Goal: Task Accomplishment & Management: Manage account settings

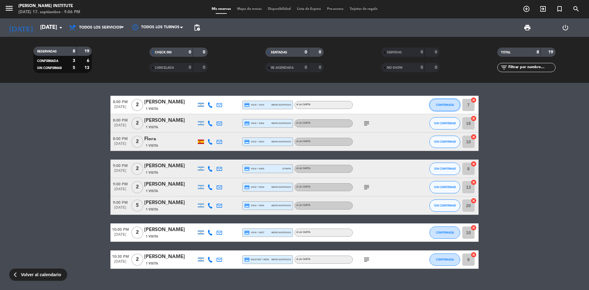
click at [445, 109] on button "CONFIRMADA" at bounding box center [444, 105] width 31 height 12
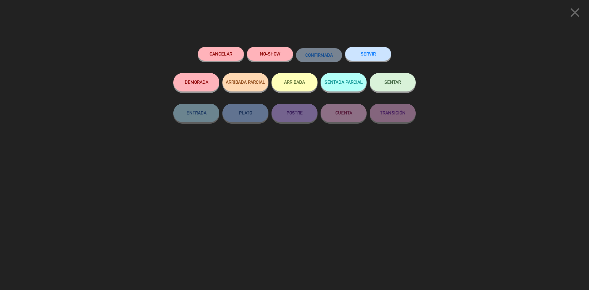
click at [393, 90] on button "SENTAR" at bounding box center [392, 82] width 46 height 18
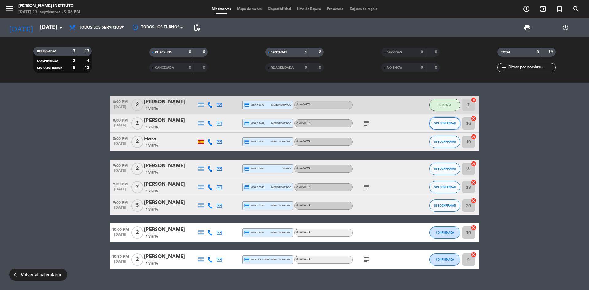
click at [436, 124] on span "SIN CONFIRMAR" at bounding box center [445, 122] width 22 height 3
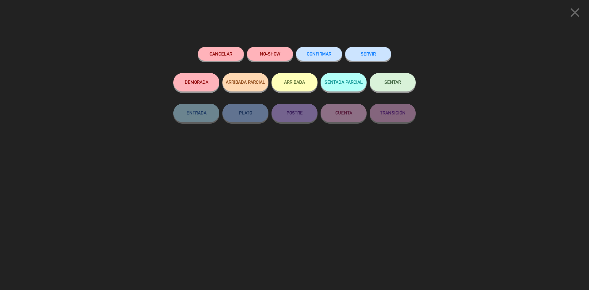
click at [399, 89] on button "SENTAR" at bounding box center [392, 82] width 46 height 18
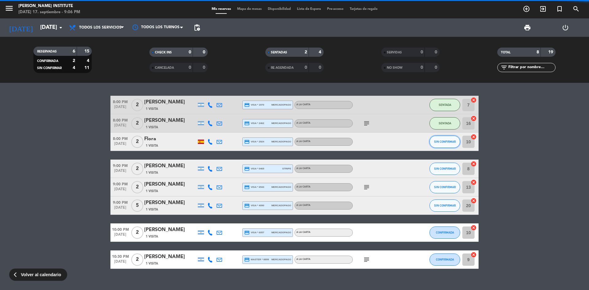
click at [448, 144] on button "SIN CONFIRMAR" at bounding box center [444, 141] width 31 height 12
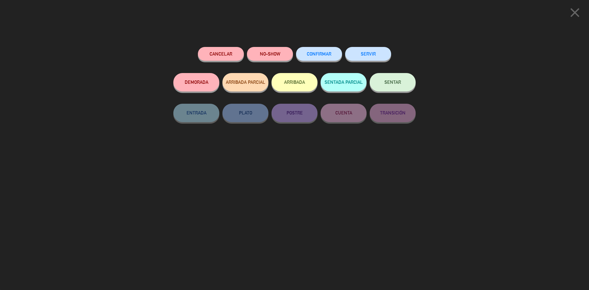
click at [388, 87] on button "SENTAR" at bounding box center [392, 82] width 46 height 18
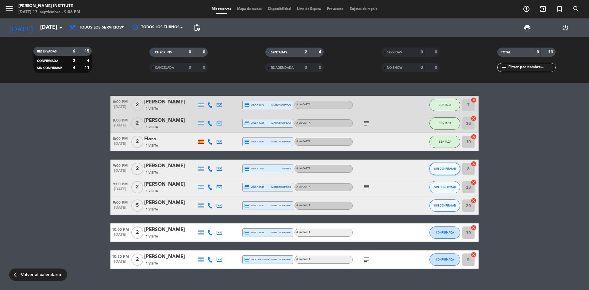
click at [439, 169] on span "SIN CONFIRMAR" at bounding box center [445, 168] width 22 height 3
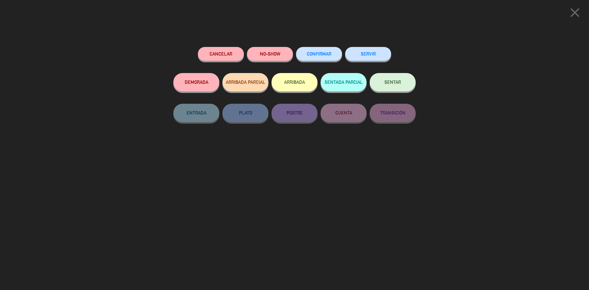
click at [399, 87] on button "SENTAR" at bounding box center [392, 82] width 46 height 18
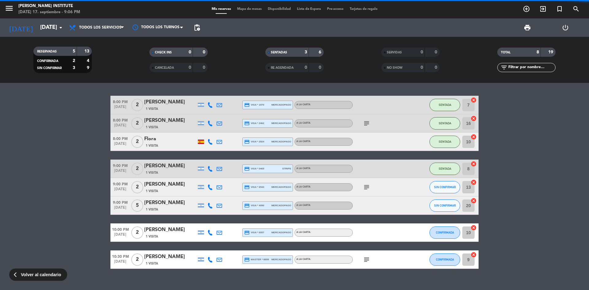
click at [450, 208] on button "SIN CONFIRMAR" at bounding box center [444, 205] width 31 height 12
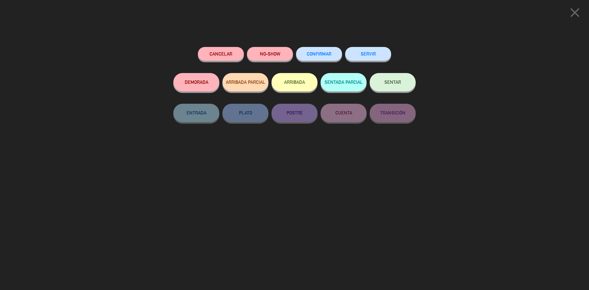
click at [400, 78] on button "SENTAR" at bounding box center [392, 82] width 46 height 18
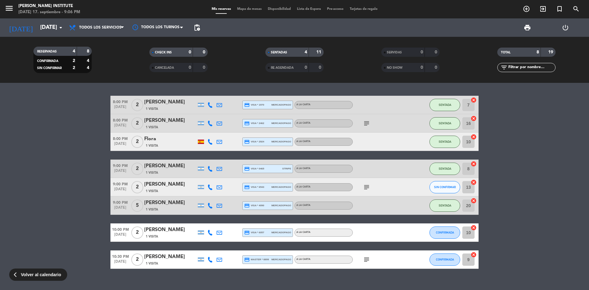
click at [240, 10] on span "Mapa de mesas" at bounding box center [249, 8] width 31 height 3
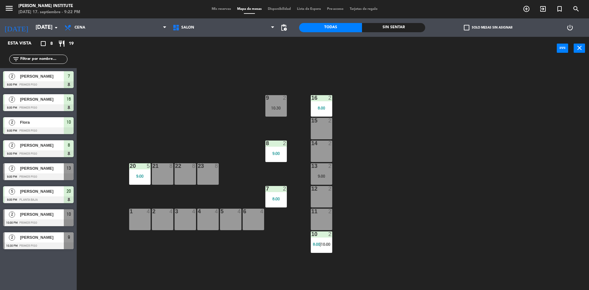
click at [219, 10] on span "Mis reservas" at bounding box center [220, 8] width 25 height 3
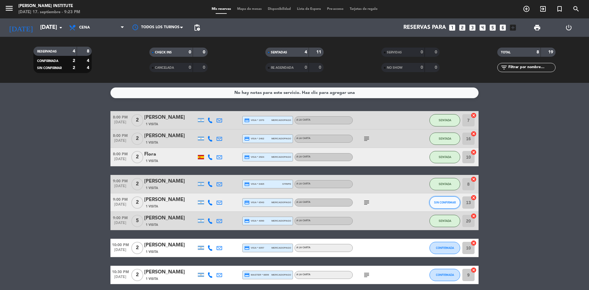
click at [443, 202] on span "SIN CONFIRMAR" at bounding box center [445, 201] width 22 height 3
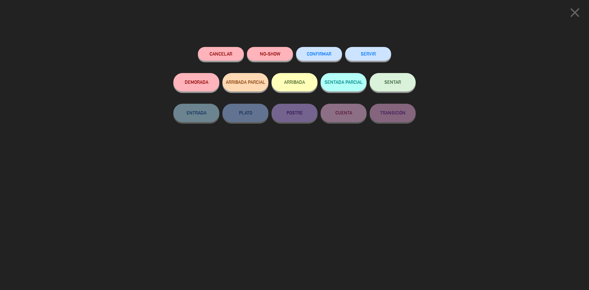
click at [398, 84] on span "SENTAR" at bounding box center [392, 81] width 17 height 5
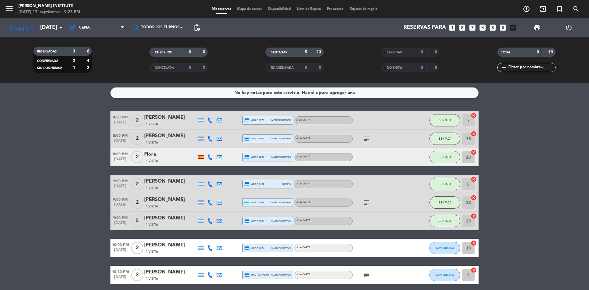
scroll to position [25, 0]
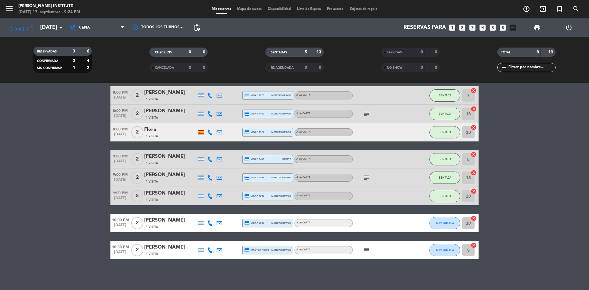
click at [244, 9] on span "Mapa de mesas" at bounding box center [249, 8] width 31 height 3
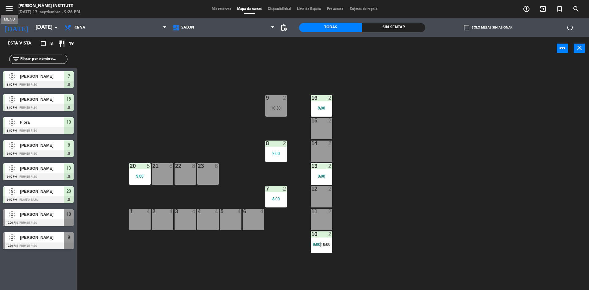
click at [10, 11] on icon "menu" at bounding box center [9, 8] width 9 height 9
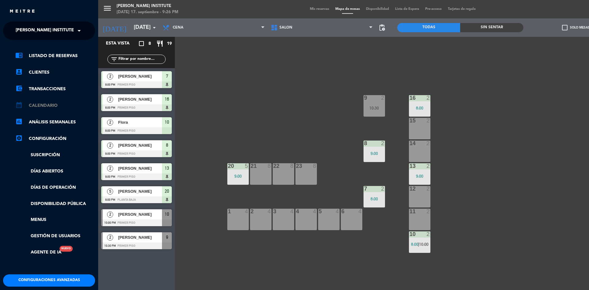
click at [47, 106] on link "calendar_month Calendario" at bounding box center [55, 105] width 80 height 7
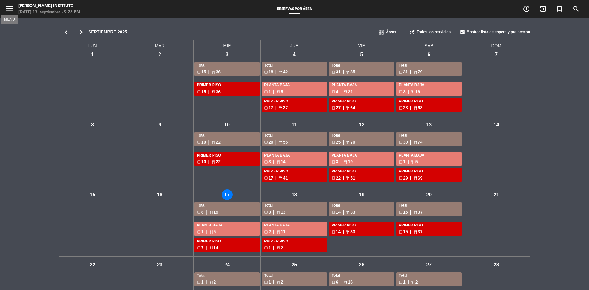
click at [6, 6] on icon "menu" at bounding box center [9, 8] width 9 height 9
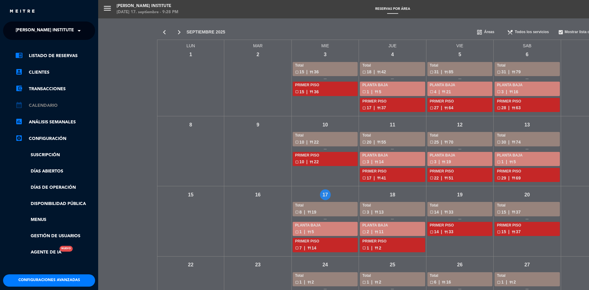
click at [40, 105] on link "calendar_month Calendario" at bounding box center [55, 105] width 80 height 7
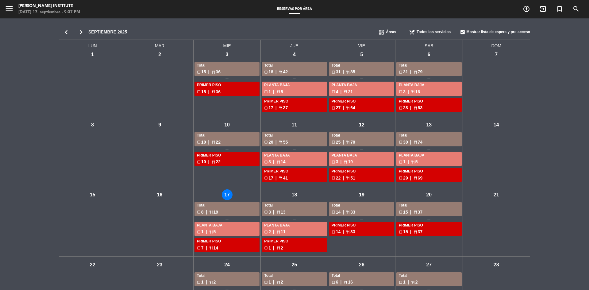
click at [227, 195] on div "mié - 17" at bounding box center [227, 194] width 11 height 11
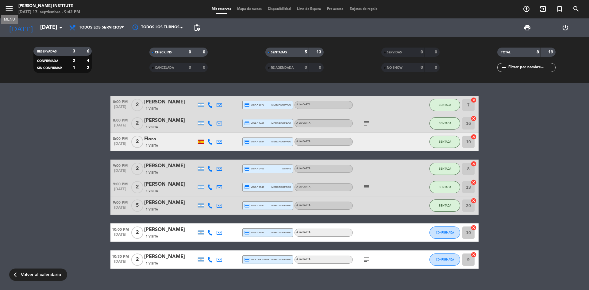
click at [8, 11] on icon "menu" at bounding box center [9, 8] width 9 height 9
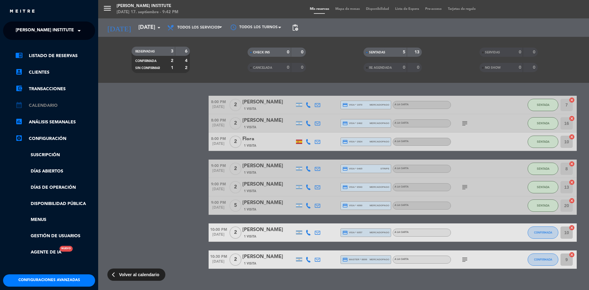
click at [37, 104] on link "calendar_month Calendario" at bounding box center [55, 105] width 80 height 7
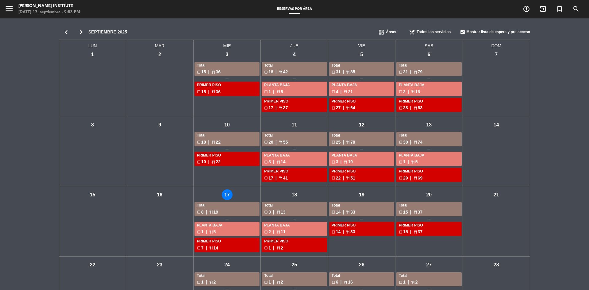
click at [231, 195] on div "mié - 17" at bounding box center [227, 194] width 11 height 11
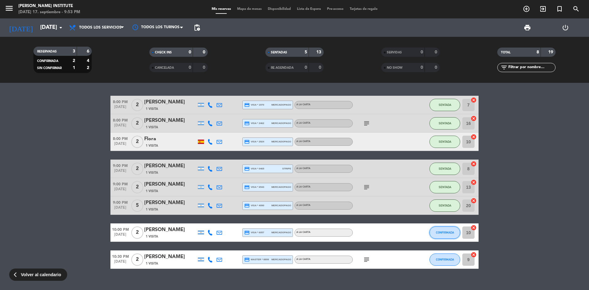
click at [441, 235] on button "CONFIRMADA" at bounding box center [444, 232] width 31 height 12
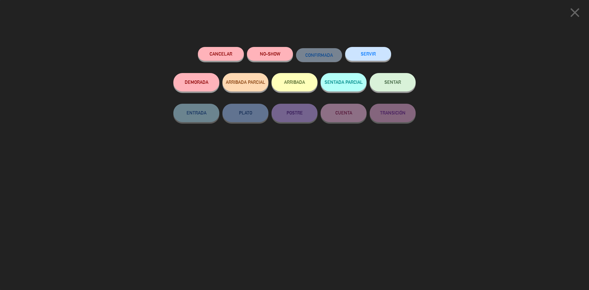
click at [397, 90] on button "SENTAR" at bounding box center [392, 82] width 46 height 18
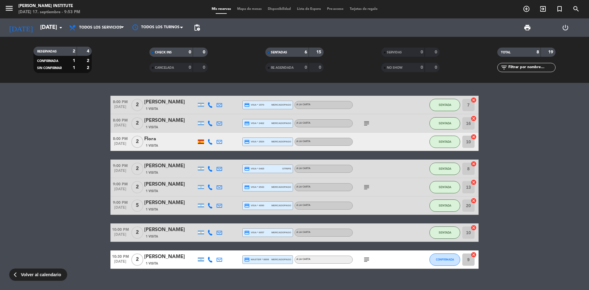
click at [248, 10] on span "Mapa de mesas" at bounding box center [249, 8] width 31 height 3
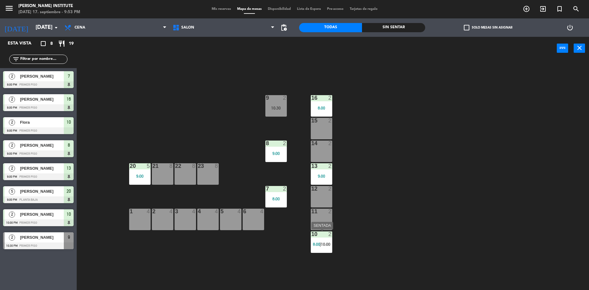
click at [320, 245] on span "8:00" at bounding box center [316, 244] width 7 height 5
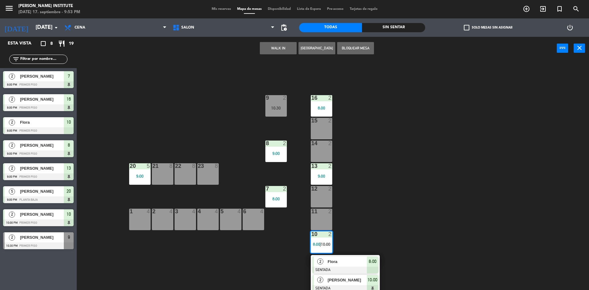
click at [318, 281] on span "2" at bounding box center [320, 279] width 6 height 6
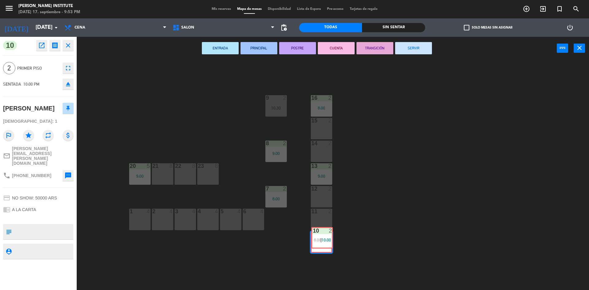
drag, startPoint x: 323, startPoint y: 241, endPoint x: 323, endPoint y: 237, distance: 4.3
click at [323, 237] on div "10 2 8:00 | 10:00 10 2 8:00 | 10:00" at bounding box center [321, 241] width 21 height 21
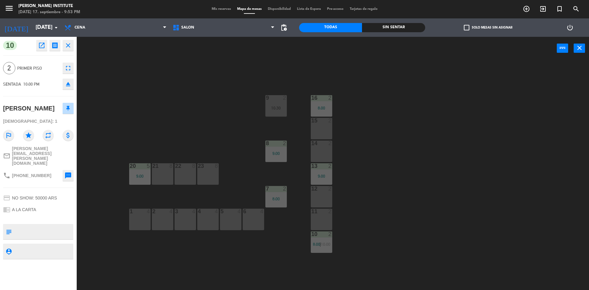
click at [319, 238] on div "10 2 8:00 | 10:00" at bounding box center [321, 241] width 21 height 21
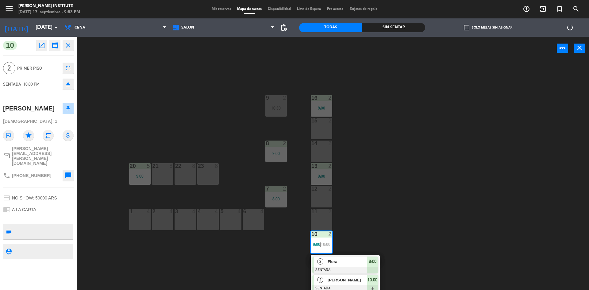
click at [330, 277] on span "[PERSON_NAME]" at bounding box center [346, 279] width 39 height 6
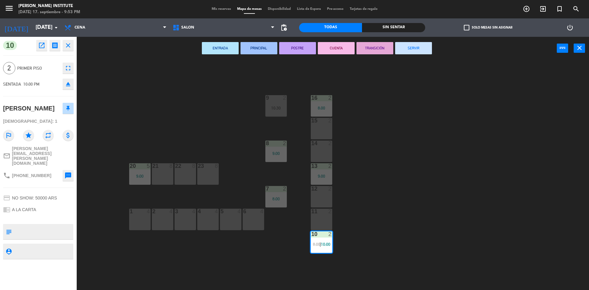
click at [326, 221] on div "11 2" at bounding box center [321, 218] width 21 height 21
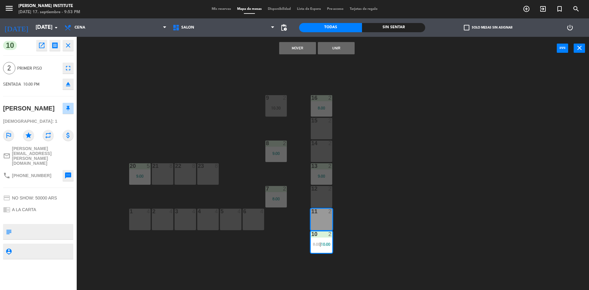
click at [295, 50] on button "Mover" at bounding box center [297, 48] width 37 height 12
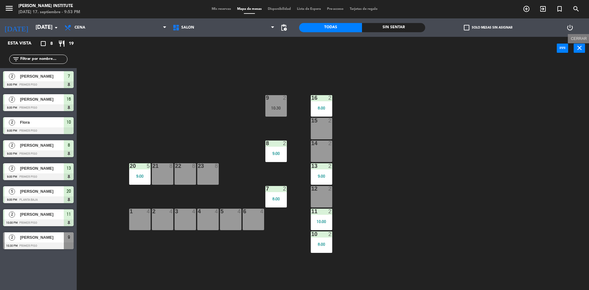
click at [579, 48] on icon "close" at bounding box center [578, 47] width 7 height 7
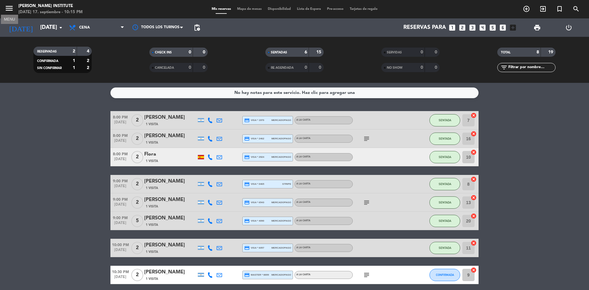
click at [5, 10] on icon "menu" at bounding box center [9, 8] width 9 height 9
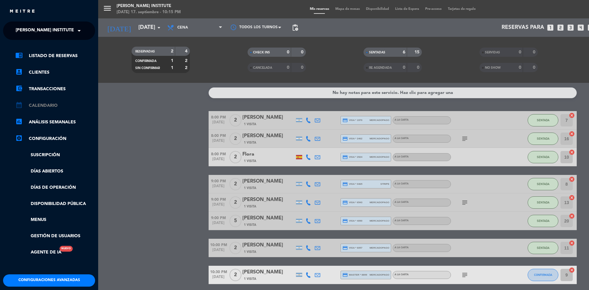
click at [46, 107] on link "calendar_month Calendario" at bounding box center [55, 105] width 80 height 7
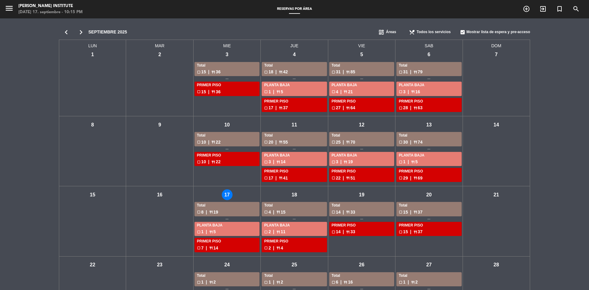
click at [292, 193] on div "jue - 18" at bounding box center [294, 194] width 11 height 11
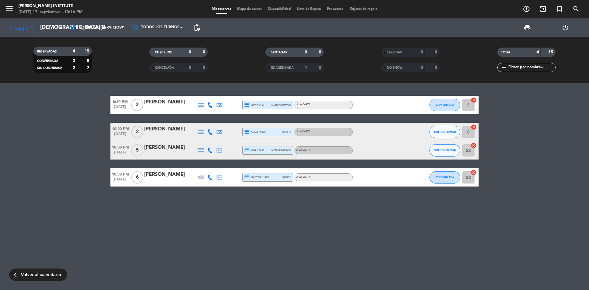
click at [168, 129] on div "[PERSON_NAME]" at bounding box center [170, 129] width 52 height 8
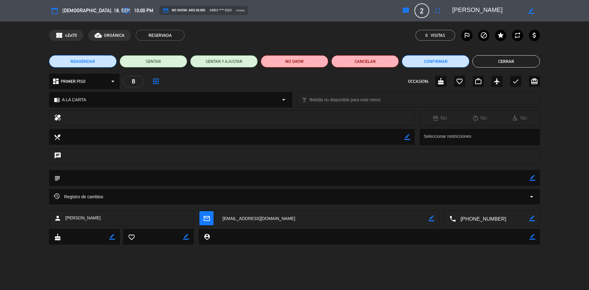
click at [496, 62] on button "Cerrar" at bounding box center [505, 61] width 67 height 12
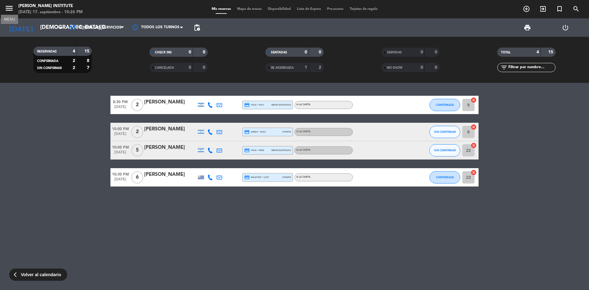
click at [13, 11] on icon "menu" at bounding box center [9, 8] width 9 height 9
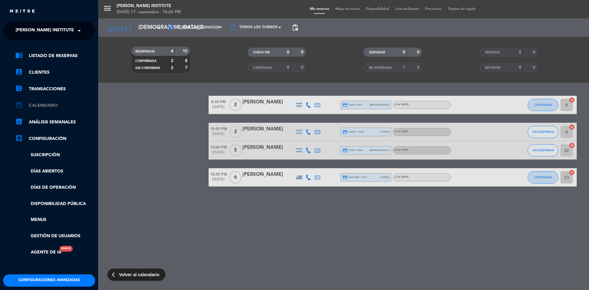
click at [48, 107] on link "calendar_month Calendario" at bounding box center [55, 105] width 80 height 7
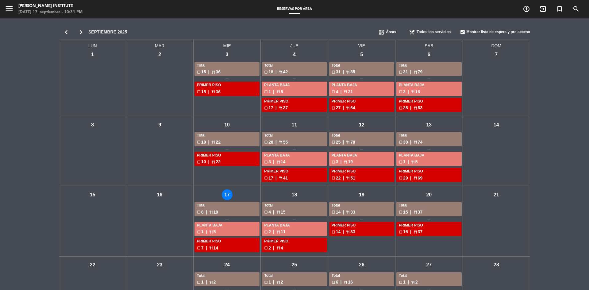
click at [227, 196] on div "mié - 17" at bounding box center [227, 194] width 11 height 11
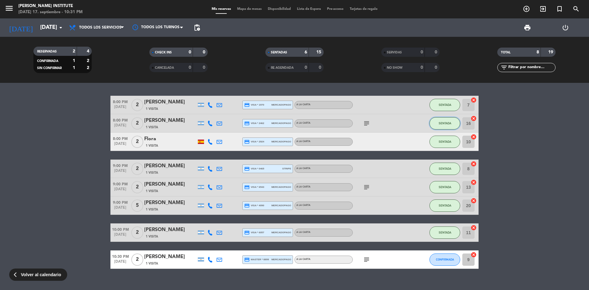
click at [437, 126] on button "SENTADA" at bounding box center [444, 123] width 31 height 12
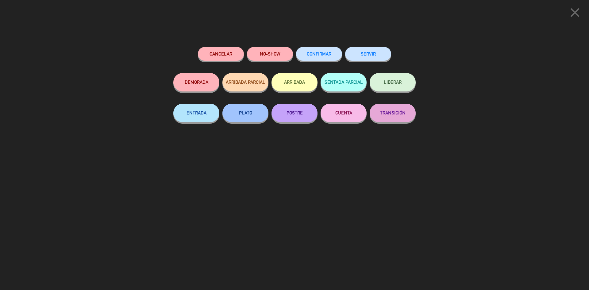
click at [363, 55] on button "SERVIR" at bounding box center [368, 54] width 46 height 14
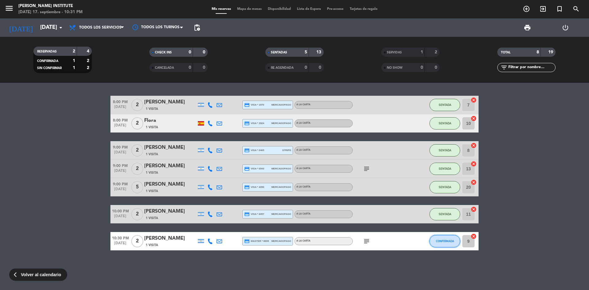
click at [435, 235] on button "CONFIRMADA" at bounding box center [444, 241] width 31 height 12
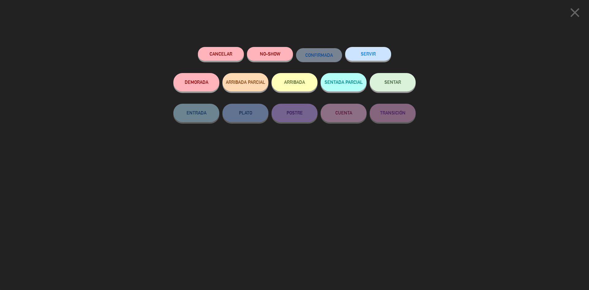
click at [395, 81] on span "SENTAR" at bounding box center [392, 81] width 17 height 5
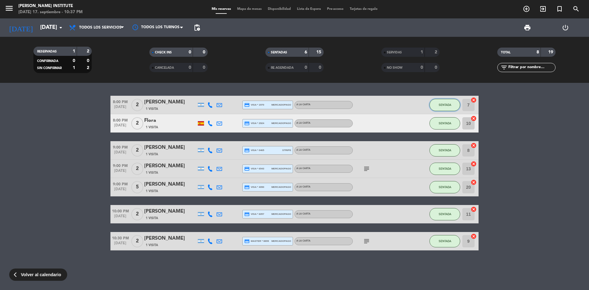
click at [435, 101] on button "SENTADA" at bounding box center [444, 105] width 31 height 12
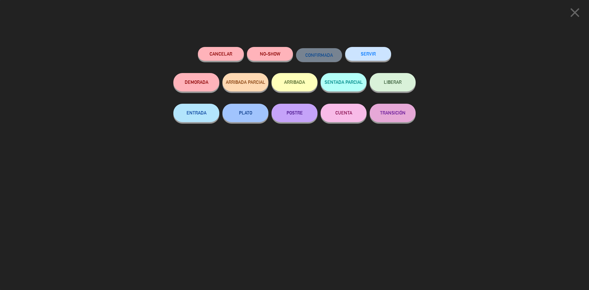
click at [376, 56] on button "SERVIR" at bounding box center [368, 54] width 46 height 14
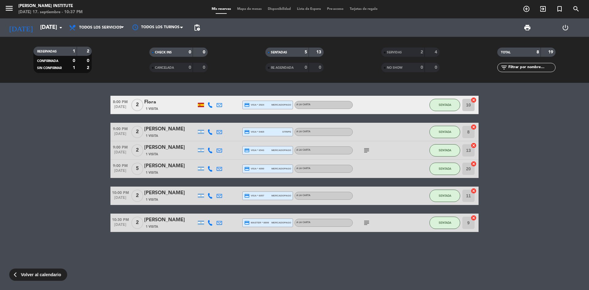
click at [11, 8] on icon "menu" at bounding box center [9, 8] width 9 height 9
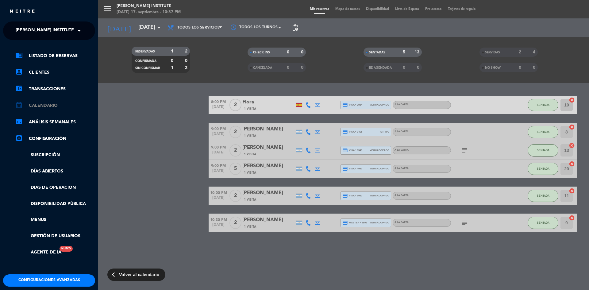
click at [44, 105] on link "calendar_month Calendario" at bounding box center [55, 105] width 80 height 7
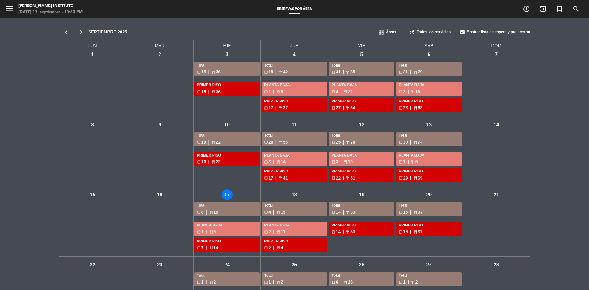
click at [230, 191] on div "mié - 17" at bounding box center [227, 194] width 11 height 11
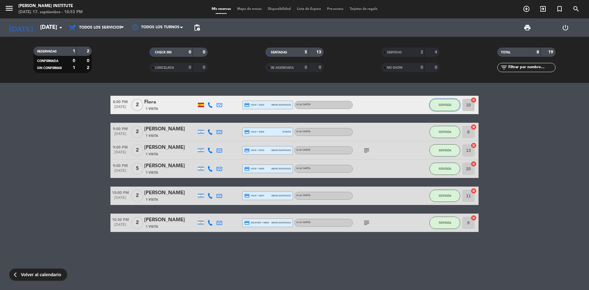
click at [440, 105] on span "SENTADA" at bounding box center [444, 104] width 13 height 3
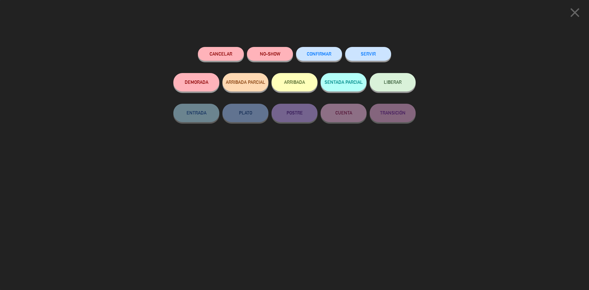
click at [373, 55] on button "SERVIR" at bounding box center [368, 54] width 46 height 14
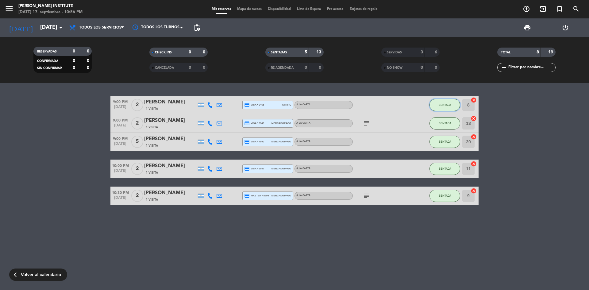
click at [435, 103] on button "SENTADA" at bounding box center [444, 105] width 31 height 12
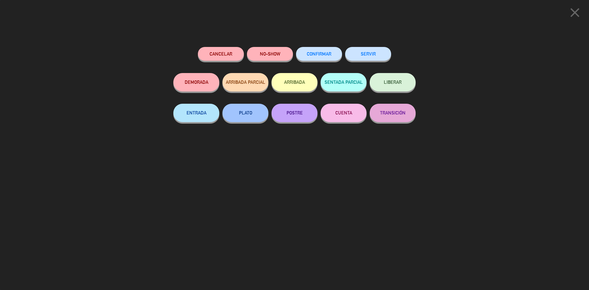
click at [361, 55] on button "SERVIR" at bounding box center [368, 54] width 46 height 14
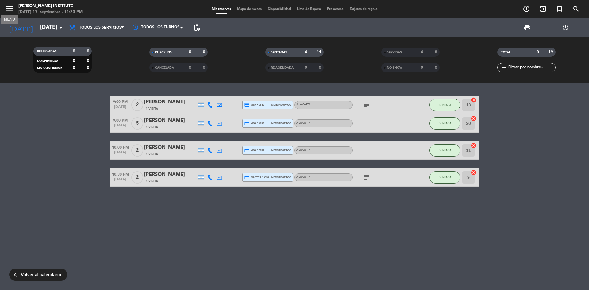
click at [13, 9] on icon "menu" at bounding box center [9, 8] width 9 height 9
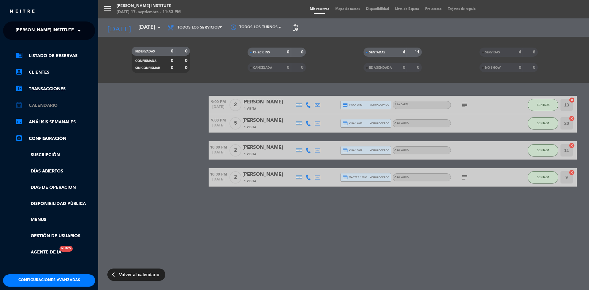
click at [44, 105] on link "calendar_month Calendario" at bounding box center [55, 105] width 80 height 7
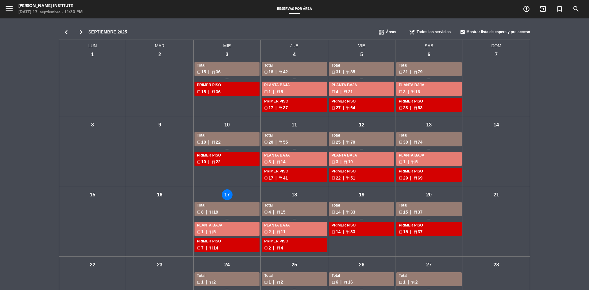
click at [293, 197] on div "jue - 18" at bounding box center [294, 194] width 11 height 11
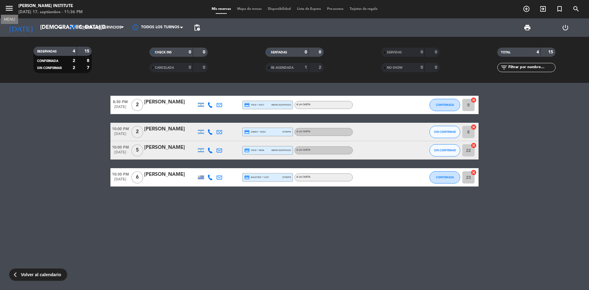
click at [10, 14] on button "menu" at bounding box center [9, 9] width 9 height 11
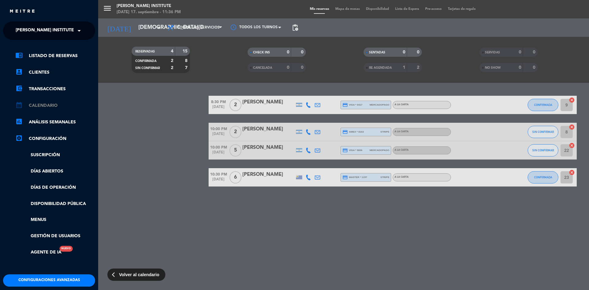
click at [31, 105] on link "calendar_month Calendario" at bounding box center [55, 105] width 80 height 7
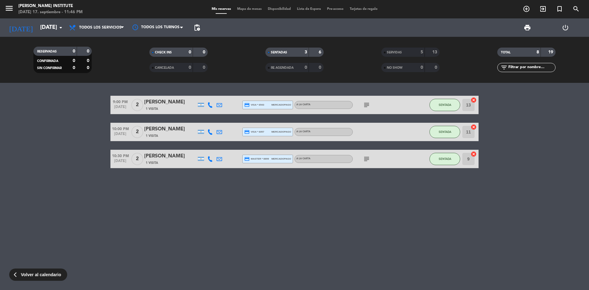
click at [368, 103] on icon "subject" at bounding box center [366, 104] width 7 height 7
click at [443, 107] on button "SENTADA" at bounding box center [444, 105] width 31 height 12
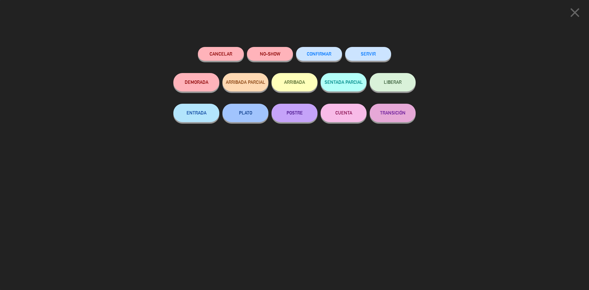
click at [371, 52] on button "SERVIR" at bounding box center [368, 54] width 46 height 14
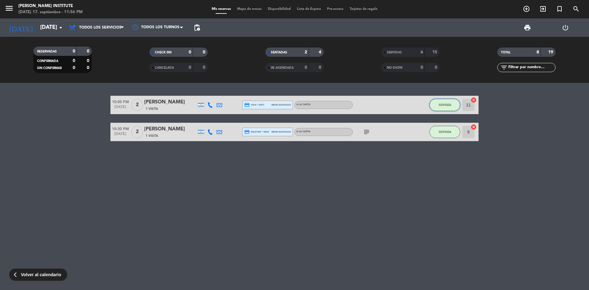
click at [440, 108] on button "SENTADA" at bounding box center [444, 105] width 31 height 12
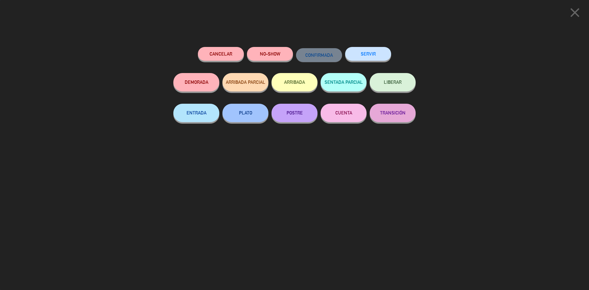
click at [379, 59] on button "SERVIR" at bounding box center [368, 54] width 46 height 14
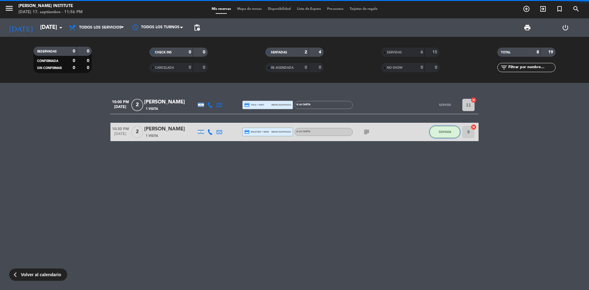
click at [445, 135] on button "SENTADA" at bounding box center [444, 132] width 31 height 12
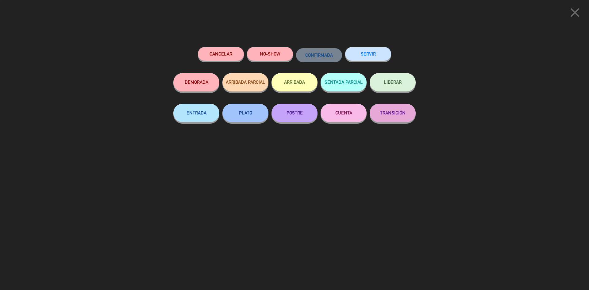
click at [379, 58] on button "SERVIR" at bounding box center [368, 54] width 46 height 14
